Goal: Information Seeking & Learning: Learn about a topic

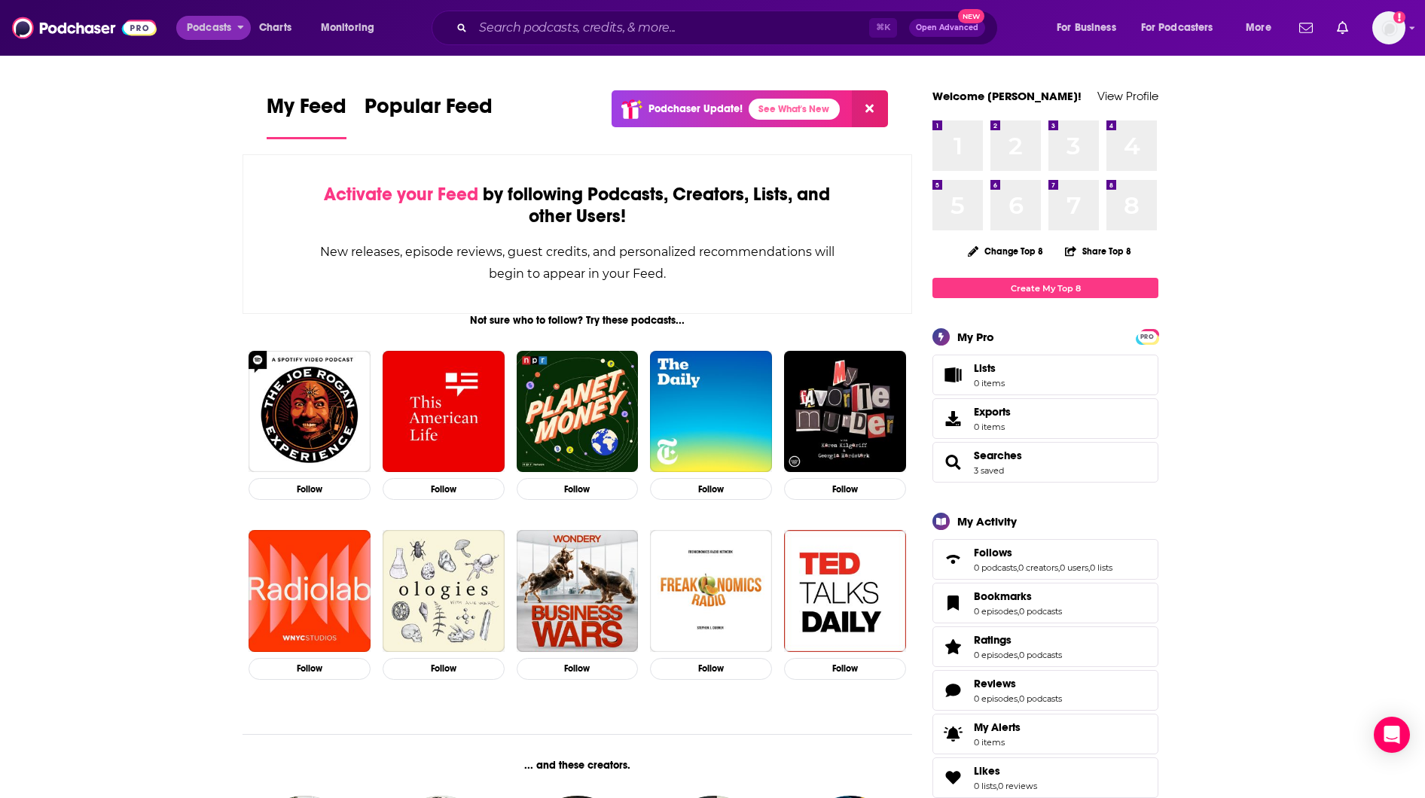
click at [221, 24] on span "Podcasts" at bounding box center [209, 27] width 44 height 21
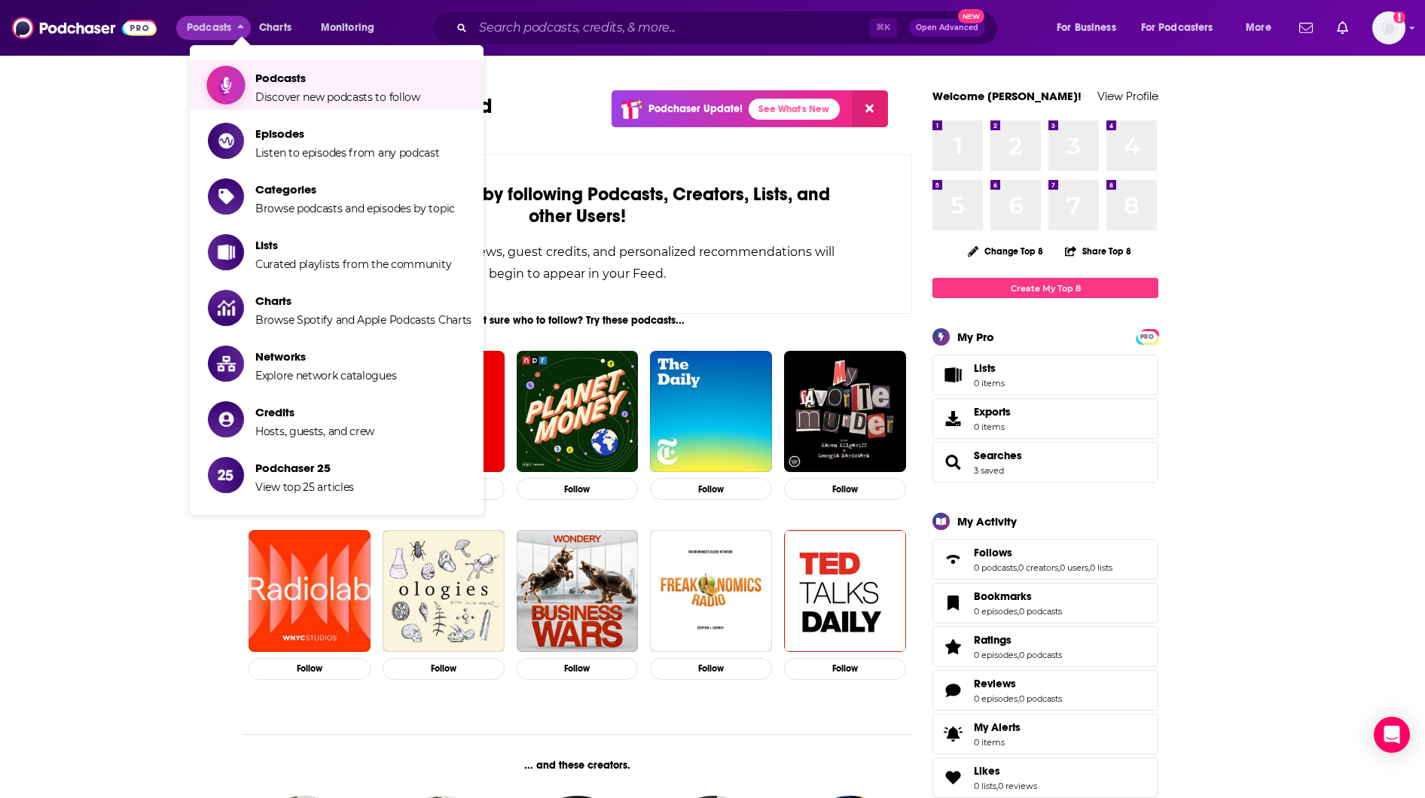
click at [296, 91] on span "Discover new podcasts to follow" at bounding box center [337, 97] width 165 height 14
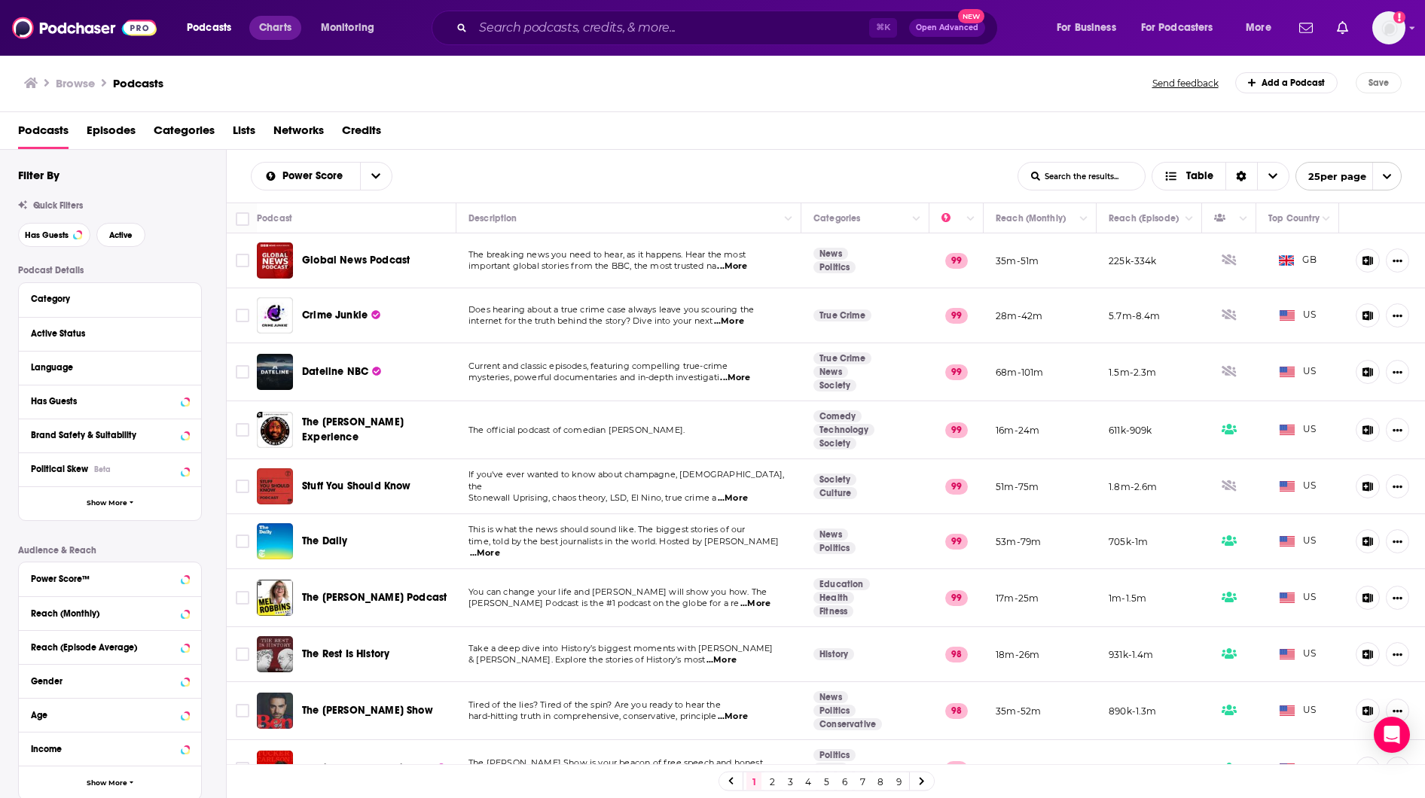
click at [280, 32] on span "Charts" at bounding box center [275, 27] width 32 height 21
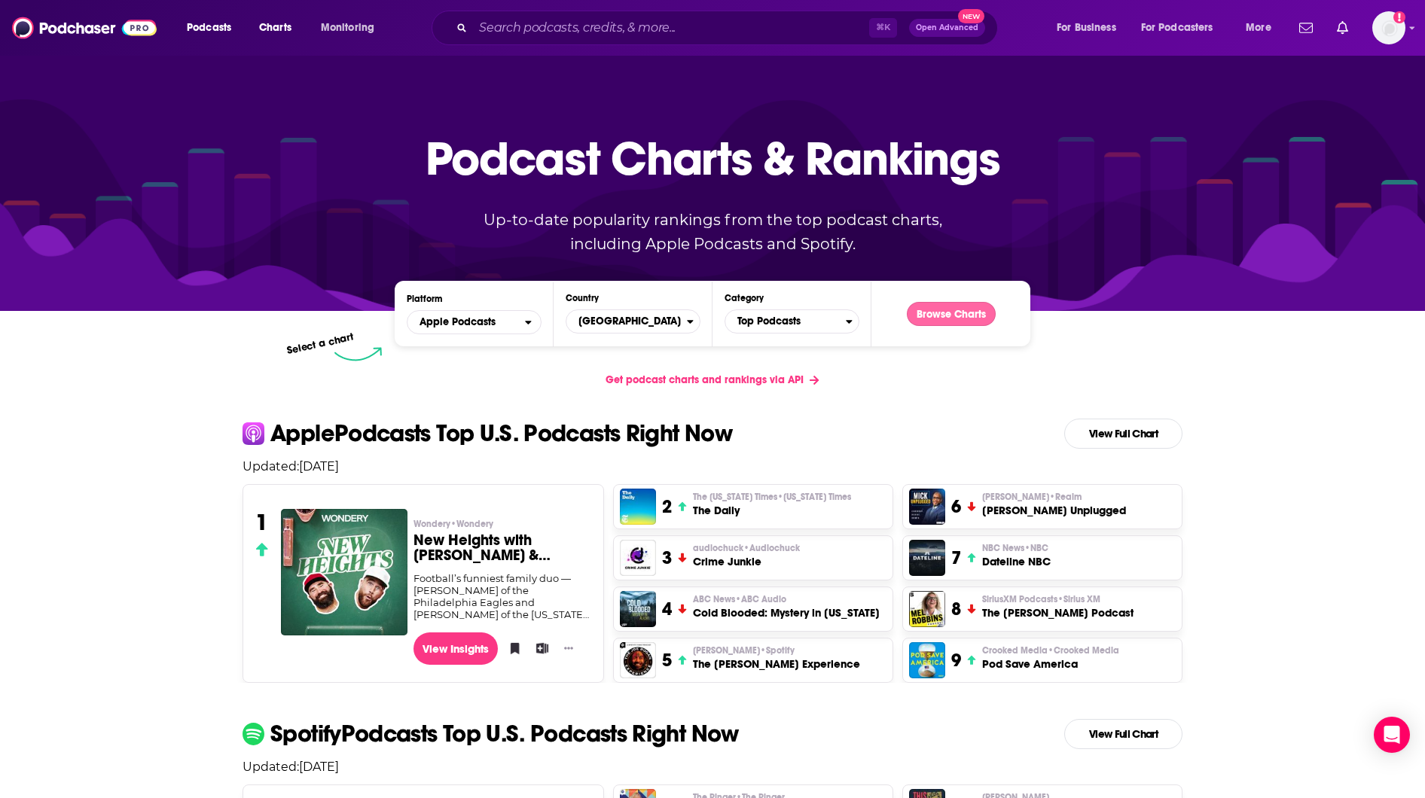
click at [953, 316] on button "Browse Charts" at bounding box center [951, 314] width 89 height 24
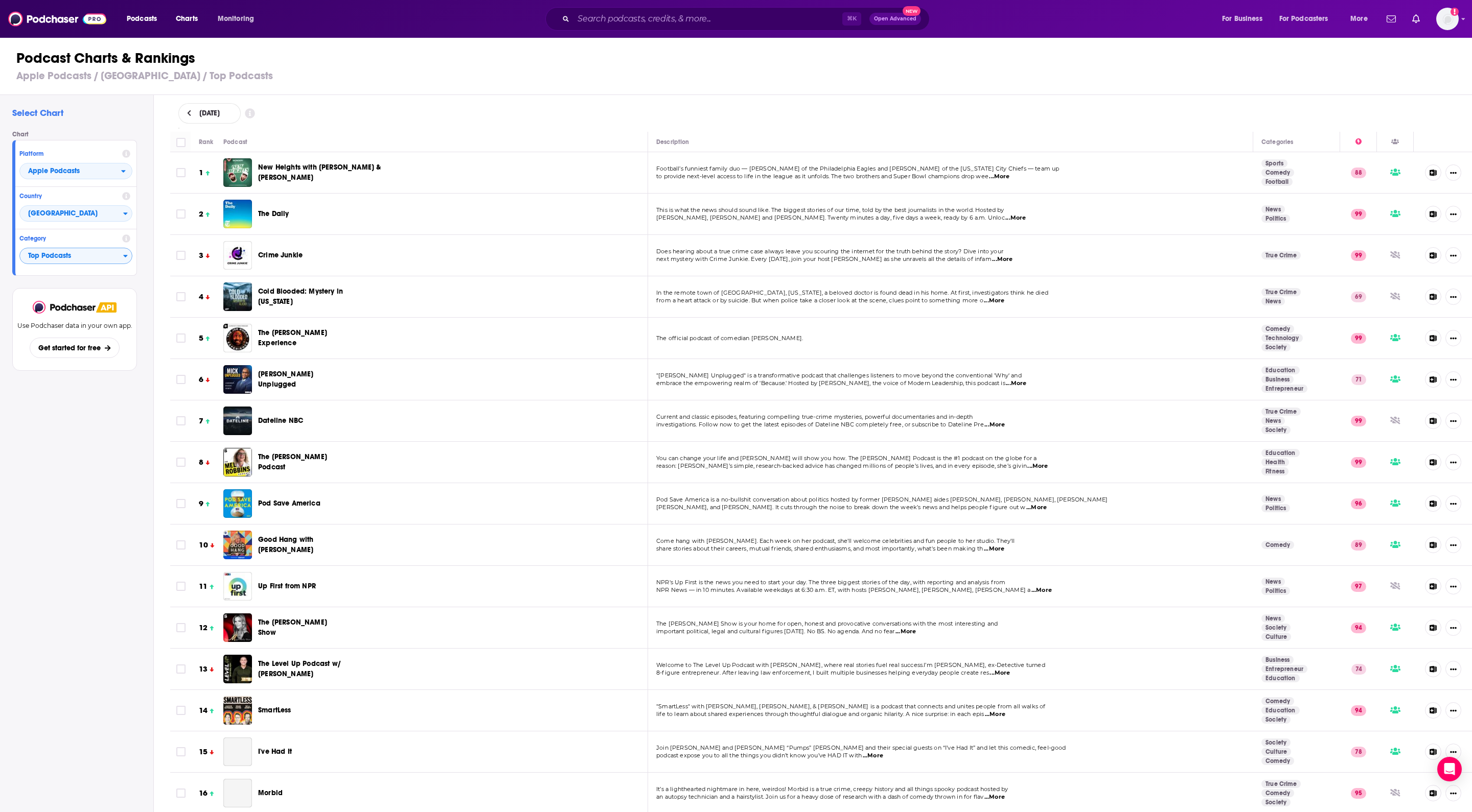
click at [91, 265] on span "Top Podcasts" at bounding box center [71, 256] width 103 height 18
click at [107, 279] on input "Categories" at bounding box center [75, 272] width 104 height 14
type input "musi"
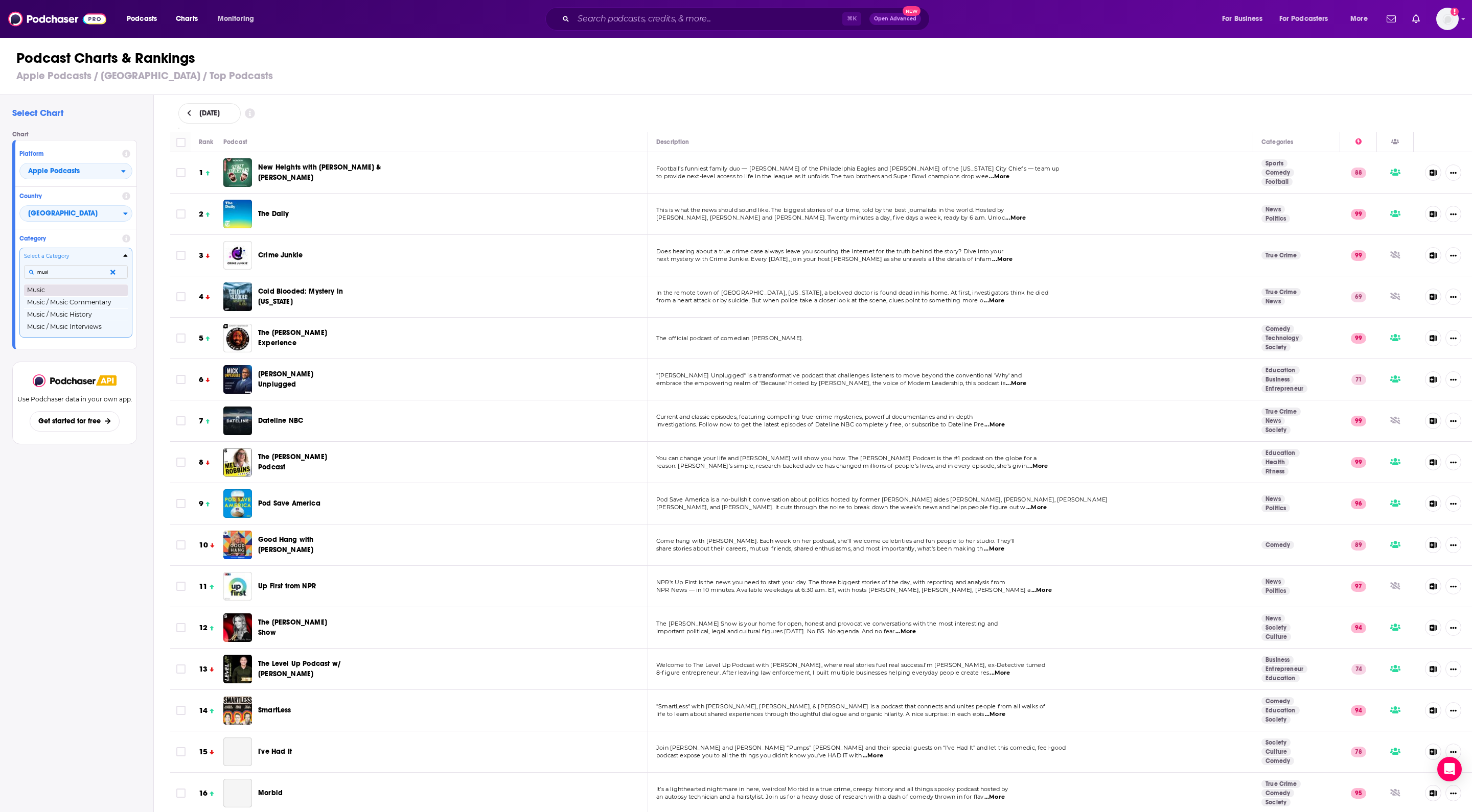
click at [107, 296] on button "Music" at bounding box center [75, 290] width 104 height 12
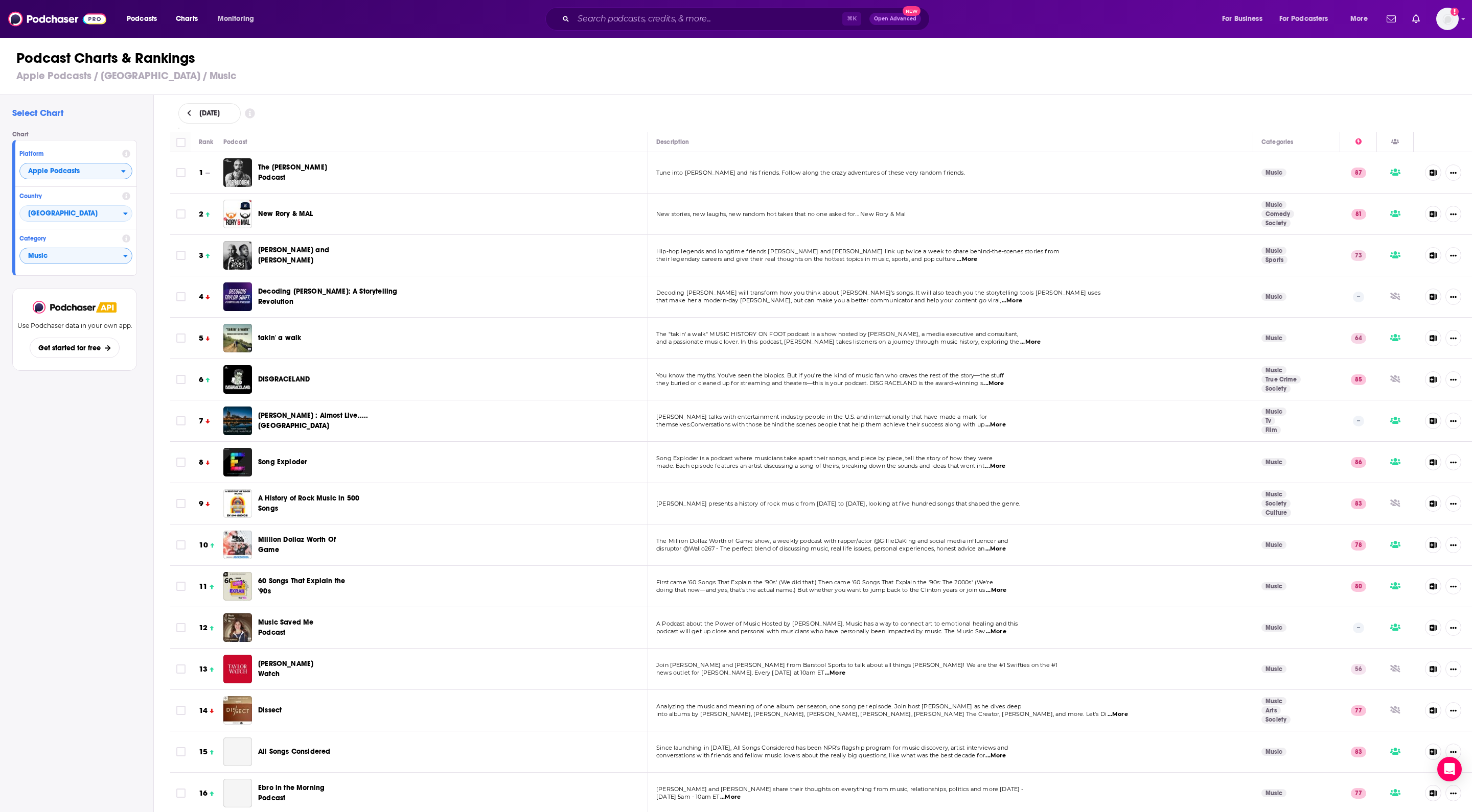
click at [117, 180] on span "Apple Podcasts" at bounding box center [70, 172] width 101 height 18
click at [93, 206] on span "Spotify" at bounding box center [75, 202] width 100 height 6
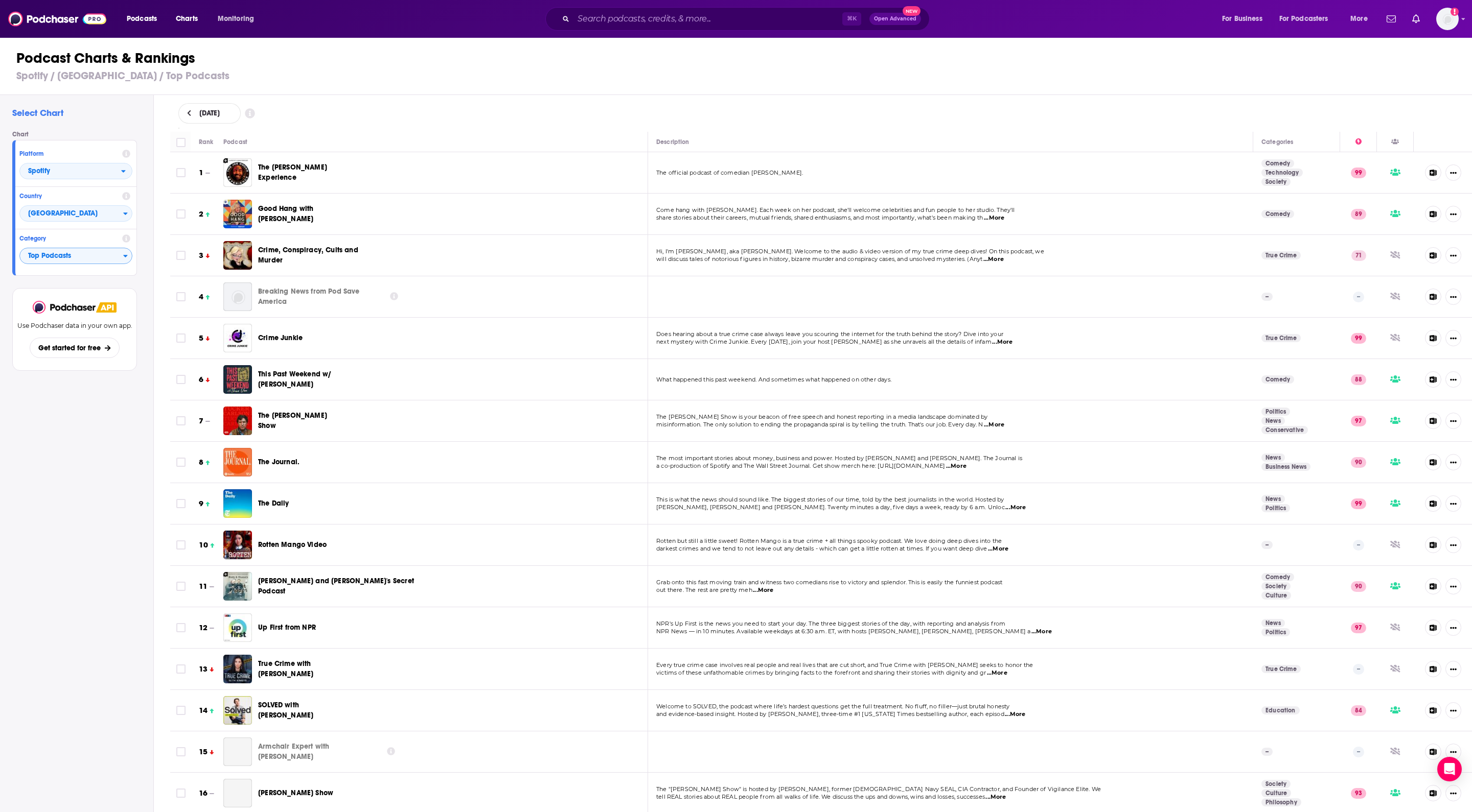
click at [128, 260] on icon "Categories" at bounding box center [125, 256] width 5 height 7
click at [89, 279] on input "Categories" at bounding box center [75, 272] width 104 height 14
type input "music"
click at [61, 296] on button "Music" at bounding box center [75, 290] width 104 height 12
